Goal: Check status: Check status

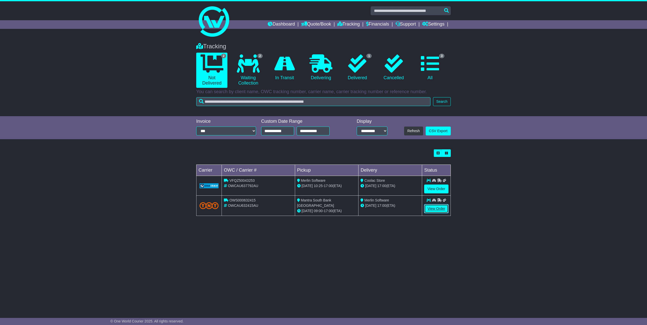
click at [436, 210] on link "View Order" at bounding box center [436, 209] width 24 height 9
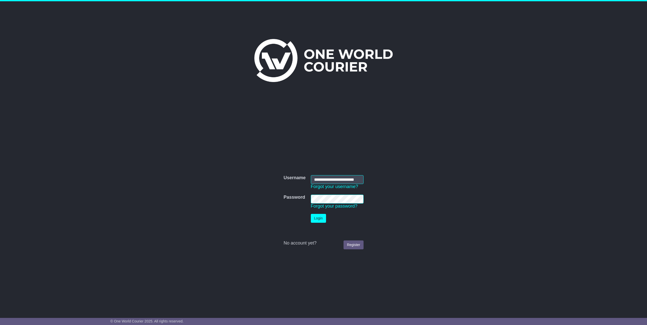
scroll to position [0, 7]
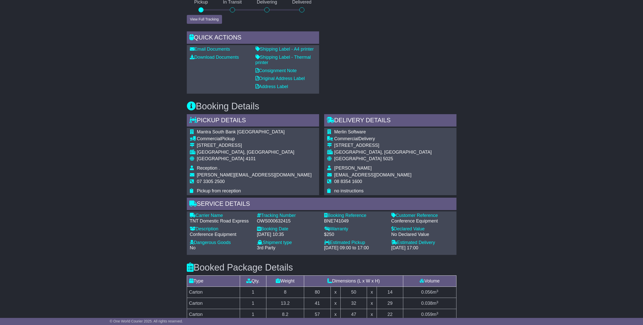
scroll to position [253, 0]
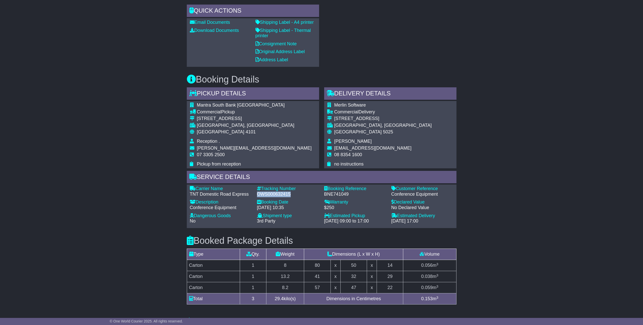
drag, startPoint x: 258, startPoint y: 194, endPoint x: 289, endPoint y: 194, distance: 31.7
click at [289, 194] on div "OWS000632415" at bounding box center [288, 195] width 62 height 6
copy div "OWS000632415"
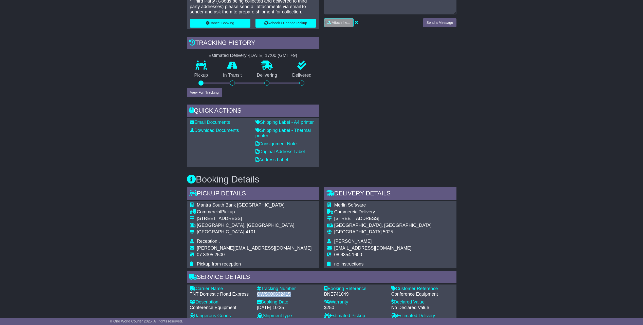
scroll to position [117, 0]
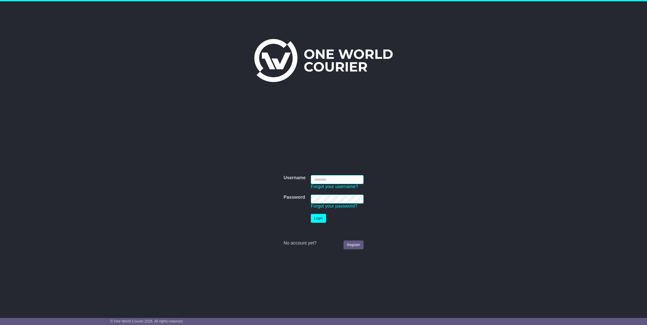
type input "**********"
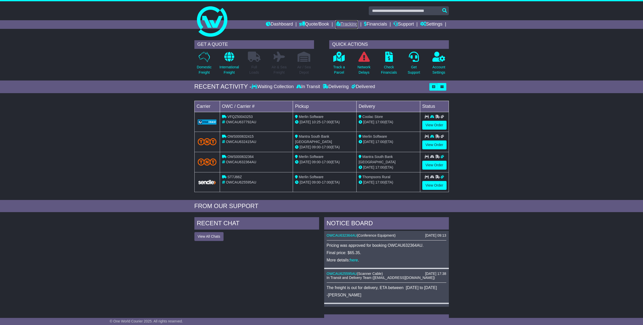
click at [344, 24] on link "Tracking" at bounding box center [346, 24] width 22 height 9
